Goal: Task Accomplishment & Management: Use online tool/utility

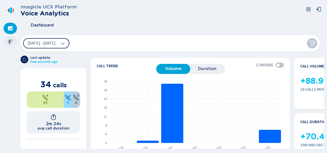
click at [11, 42] on icon at bounding box center [10, 41] width 5 height 5
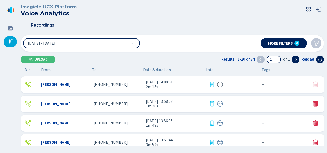
click at [87, 85] on div "[PERSON_NAME]" at bounding box center [65, 84] width 48 height 5
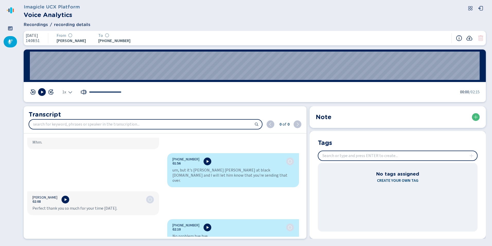
scroll to position [602, 0]
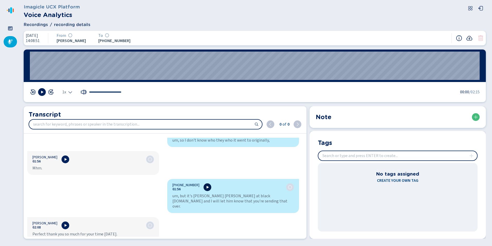
click at [204, 153] on button at bounding box center [208, 187] width 8 height 8
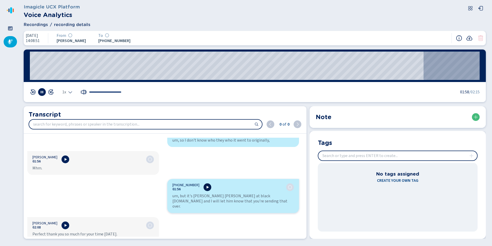
click at [205, 153] on icon at bounding box center [207, 187] width 4 height 4
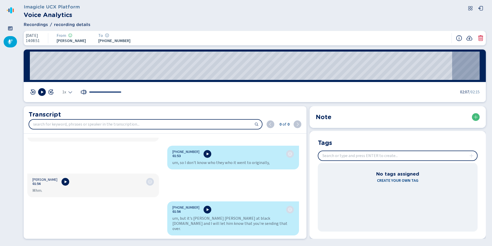
scroll to position [551, 0]
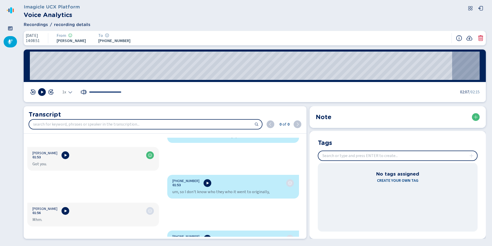
click at [11, 42] on icon at bounding box center [10, 41] width 5 height 5
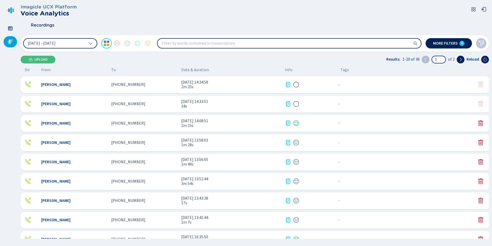
click at [132, 90] on div "Mallory Cooke +15623242349 7 Oct 2025 - 14:34:58 2m 25s - {{hiddenTagsCount}} m…" at bounding box center [255, 84] width 469 height 17
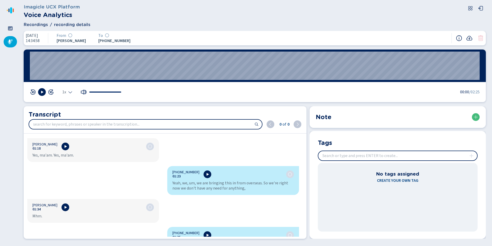
scroll to position [540, 0]
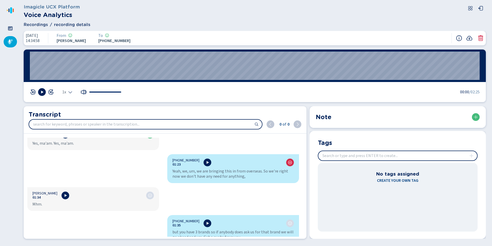
click at [10, 46] on div at bounding box center [10, 41] width 13 height 11
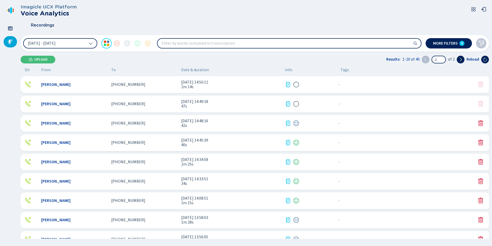
click at [140, 83] on div "[PHONE_NUMBER]" at bounding box center [144, 84] width 66 height 5
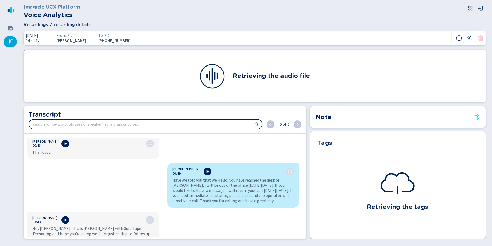
scroll to position [154, 0]
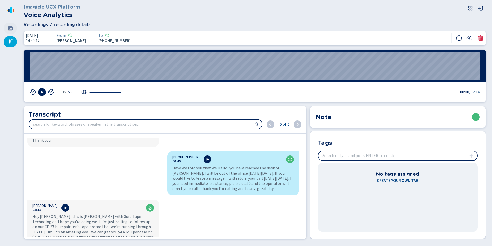
drag, startPoint x: 6, startPoint y: 26, endPoint x: 9, endPoint y: 31, distance: 5.3
click at [8, 31] on div at bounding box center [10, 28] width 13 height 11
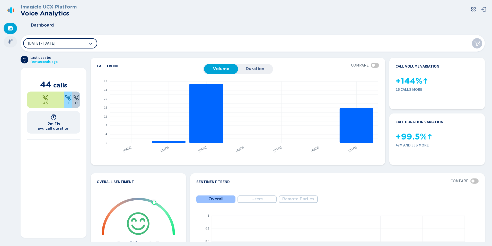
click at [13, 42] on icon at bounding box center [10, 41] width 5 height 5
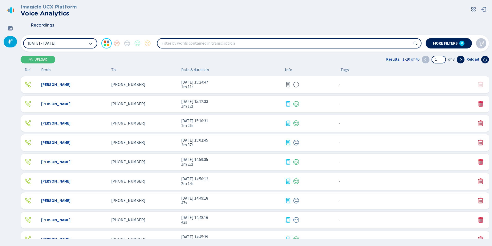
click at [93, 89] on div "Mallory Cooke +17136754747 7 Oct 2025 - 15:24:47 1m 11s - {{hiddenTagsCount}} m…" at bounding box center [255, 84] width 469 height 17
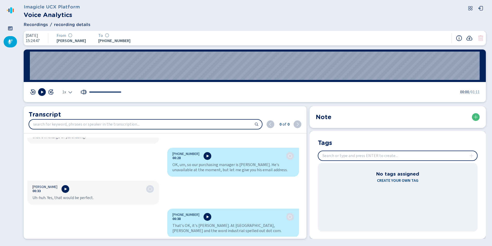
scroll to position [180, 0]
